Goal: Task Accomplishment & Management: Manage account settings

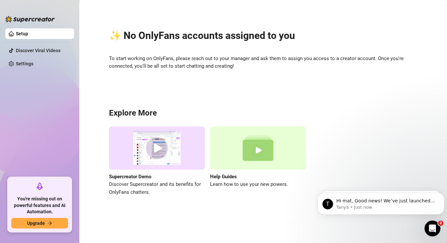
click at [161, 73] on div "✨ No OnlyFans accounts assigned to you To start working on OnlyFans, please rea…" at bounding box center [263, 109] width 355 height 208
click at [18, 34] on link "Setup" at bounding box center [22, 33] width 12 height 5
click at [29, 61] on link "Settings" at bounding box center [25, 63] width 18 height 5
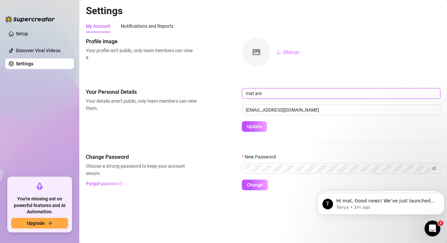
click at [272, 97] on input "mat are" at bounding box center [341, 93] width 199 height 11
type input "delacroce"
click at [251, 128] on span "Update" at bounding box center [254, 126] width 15 height 5
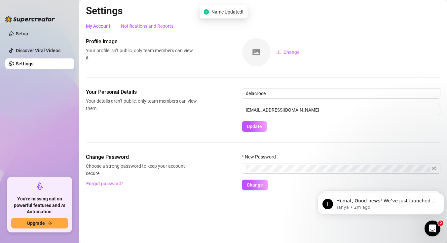
click at [143, 22] on div "Notifications and Reports" at bounding box center [147, 25] width 53 height 7
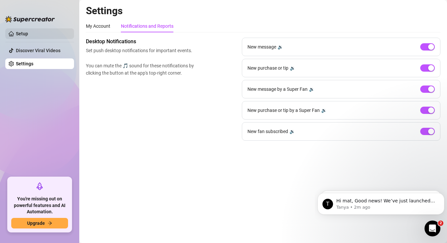
click at [24, 33] on link "Setup" at bounding box center [22, 33] width 12 height 5
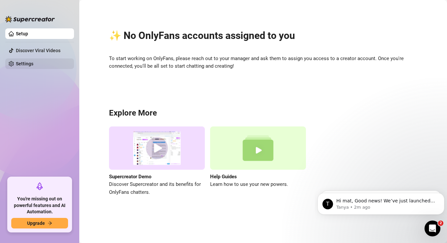
click at [33, 64] on link "Settings" at bounding box center [25, 63] width 18 height 5
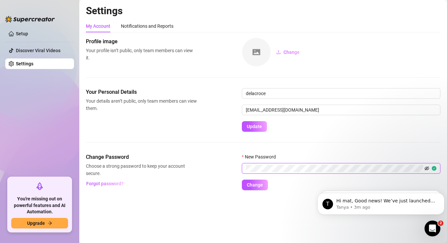
click at [426, 166] on icon "eye-invisible" at bounding box center [427, 168] width 5 height 5
click at [28, 36] on link "Setup" at bounding box center [22, 33] width 12 height 5
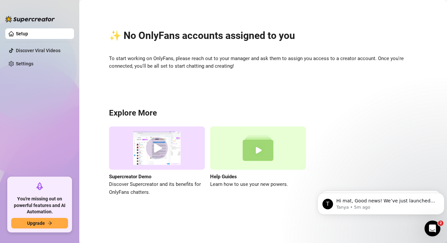
click at [162, 63] on span "To start working on OnlyFans, please reach out to your manager and ask them to …" at bounding box center [263, 63] width 308 height 16
click at [164, 55] on span "To start working on OnlyFans, please reach out to your manager and ask them to …" at bounding box center [263, 63] width 308 height 16
click at [117, 63] on span "To start working on OnlyFans, please reach out to your manager and ask them to …" at bounding box center [263, 63] width 308 height 16
click at [391, 201] on p "Hi mat, Got an account you didn’t add because it felt too small? Not anymore! 🌟…" at bounding box center [386, 201] width 100 height 7
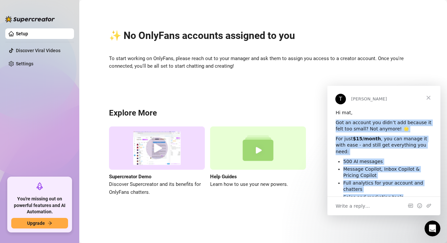
drag, startPoint x: 334, startPoint y: 123, endPoint x: 405, endPoint y: 189, distance: 96.6
click at [405, 189] on div "Hi mat, Got an account you didn’t add because it felt too small? Not anymore! 🌟…" at bounding box center [384, 184] width 113 height 149
click at [353, 123] on div "Got an account you didn’t add because it felt too small? Not anymore! 🌟" at bounding box center [384, 126] width 97 height 13
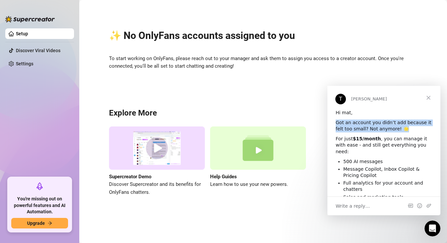
drag, startPoint x: 336, startPoint y: 121, endPoint x: 391, endPoint y: 129, distance: 55.8
click at [391, 129] on div "Got an account you didn’t add because it felt too small? Not anymore! 🌟" at bounding box center [384, 126] width 97 height 13
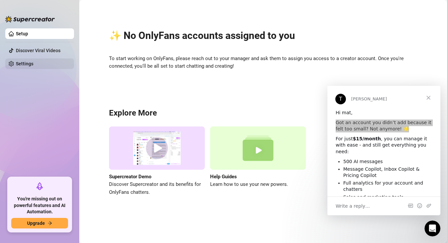
click at [33, 64] on link "Settings" at bounding box center [25, 63] width 18 height 5
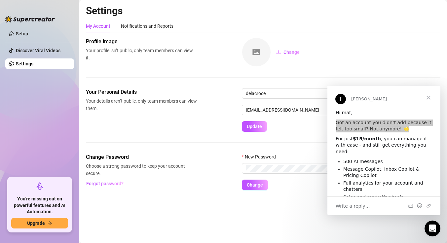
click at [29, 106] on ul "Setup Discover Viral Videos Settings" at bounding box center [39, 100] width 69 height 149
click at [26, 27] on ul "Setup Discover Viral Videos Settings" at bounding box center [39, 100] width 69 height 149
click at [28, 35] on link "Setup" at bounding box center [22, 33] width 12 height 5
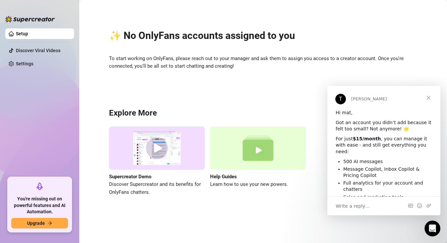
click at [428, 98] on span "Close" at bounding box center [429, 98] width 24 height 24
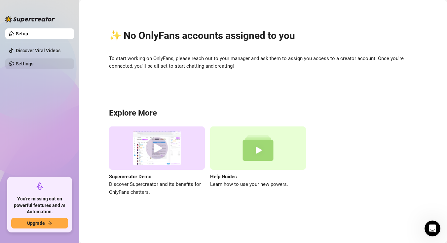
click at [33, 63] on link "Settings" at bounding box center [25, 63] width 18 height 5
